Goal: Information Seeking & Learning: Learn about a topic

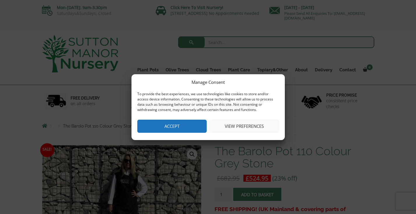
click at [181, 129] on button "Accept" at bounding box center [171, 126] width 69 height 13
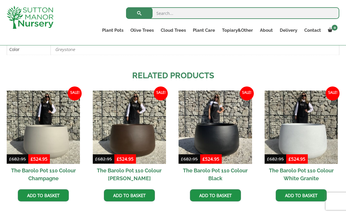
scroll to position [330, 0]
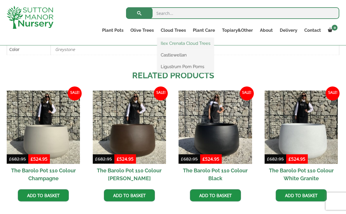
click at [181, 45] on link "Ilex Crenata Cloud Trees" at bounding box center [185, 43] width 57 height 9
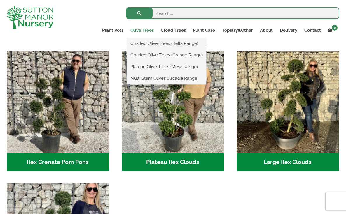
scroll to position [113, 0]
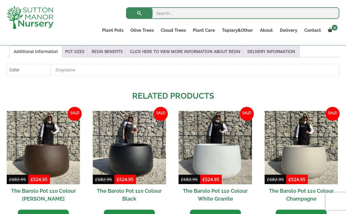
scroll to position [286, 0]
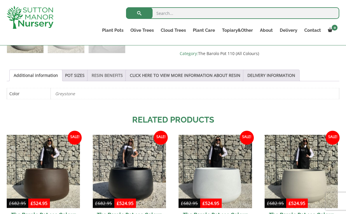
click at [104, 77] on link "RESIN BENEFITS" at bounding box center [107, 75] width 31 height 11
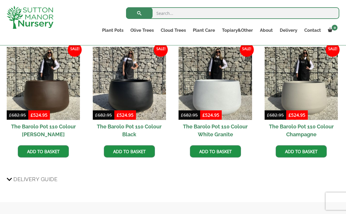
scroll to position [479, 0]
